Goal: Transaction & Acquisition: Download file/media

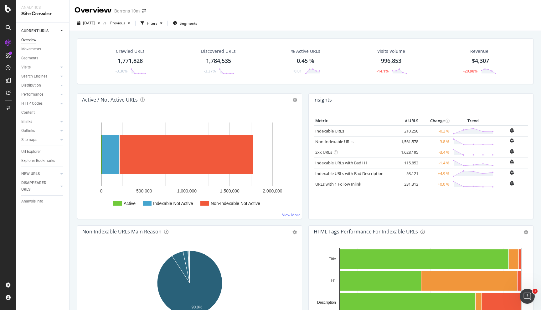
click at [136, 12] on div "Barrons 10m" at bounding box center [126, 11] width 25 height 6
click at [145, 11] on icon "arrow-right-arrow-left" at bounding box center [144, 11] width 4 height 4
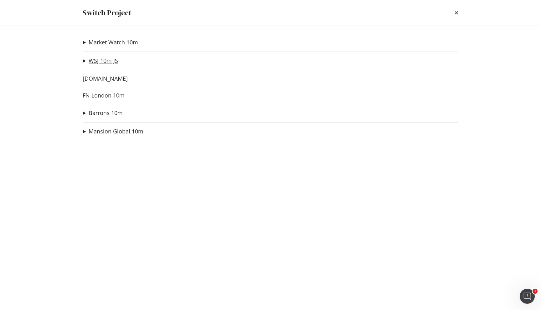
click at [107, 59] on link "WSJ 10m JS" at bounding box center [103, 61] width 29 height 7
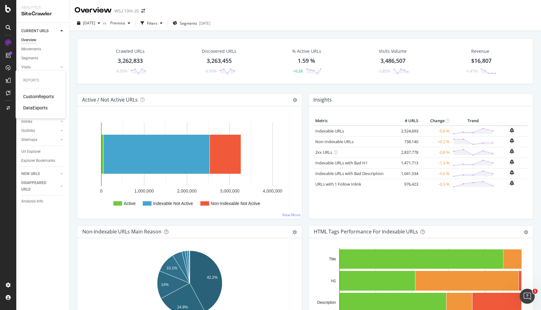
click at [34, 97] on div "CustomReports" at bounding box center [38, 97] width 31 height 6
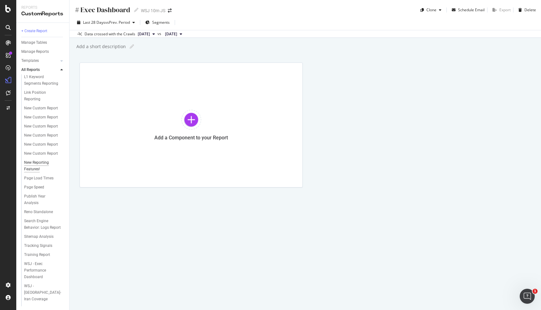
scroll to position [156, 0]
click at [33, 97] on div "L1 Keyword Segments Reporting" at bounding box center [42, 95] width 37 height 13
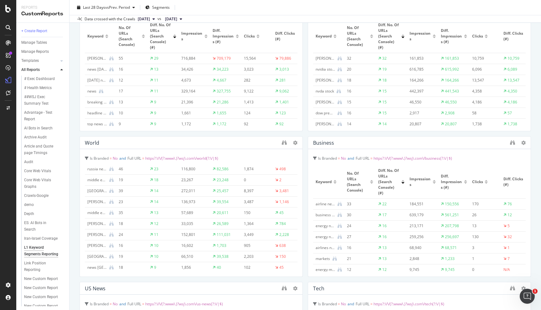
scroll to position [73, 0]
click at [521, 142] on icon at bounding box center [523, 142] width 4 height 4
click at [467, 139] on div "Business" at bounding box center [410, 142] width 194 height 6
click at [511, 145] on div at bounding box center [512, 142] width 5 height 6
click at [512, 141] on icon "binoculars" at bounding box center [512, 142] width 5 height 5
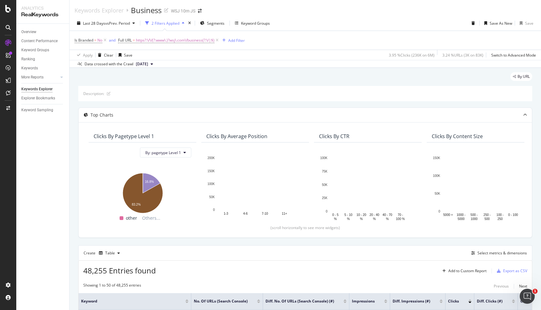
scroll to position [154, 0]
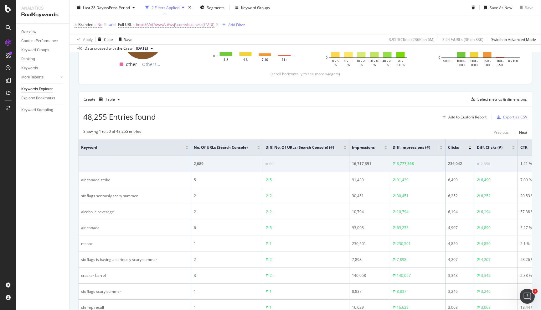
click at [517, 118] on div "Export as CSV" at bounding box center [515, 117] width 24 height 5
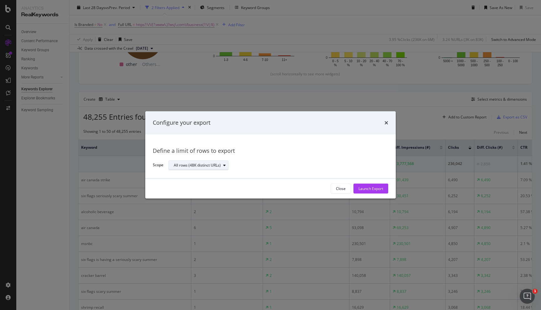
click at [198, 166] on div "All rows (48K distinct URLs)" at bounding box center [197, 166] width 47 height 4
click at [257, 171] on div "Define a limit of rows to export Scope All rows (48K distinct URLs)" at bounding box center [270, 157] width 250 height 44
click at [368, 185] on div "Launch Export" at bounding box center [370, 188] width 25 height 9
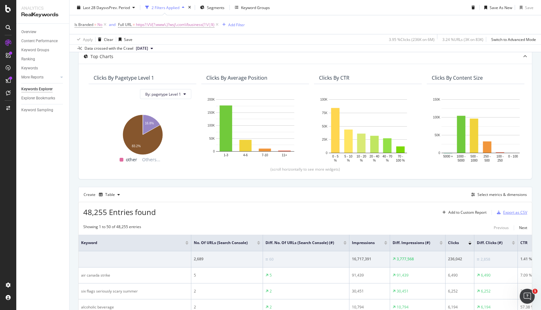
scroll to position [0, 0]
